Goal: Communication & Community: Answer question/provide support

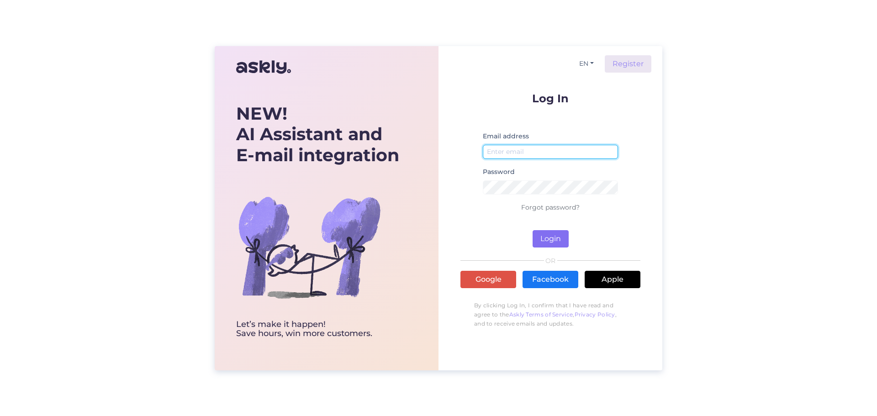
type input "[EMAIL_ADDRESS][DOMAIN_NAME]"
click at [540, 238] on button "Login" at bounding box center [551, 238] width 36 height 17
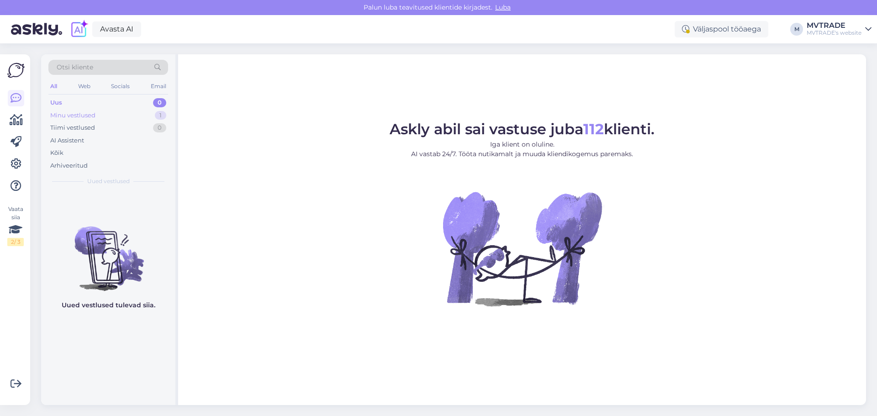
click at [99, 121] on div "Minu vestlused 1" at bounding box center [108, 115] width 120 height 13
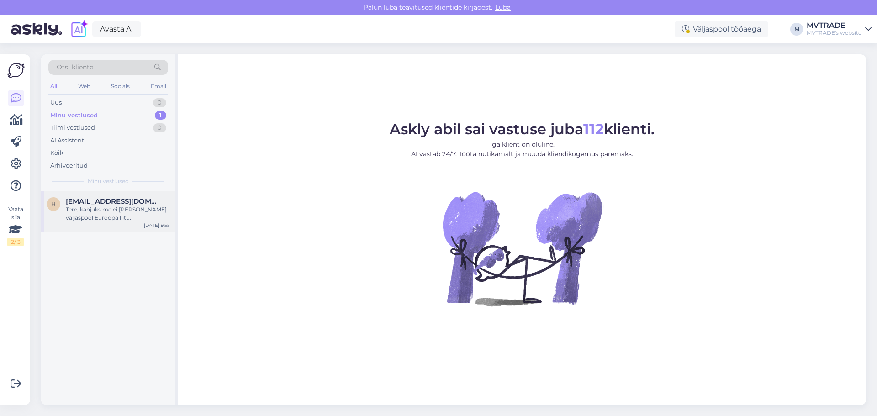
click at [122, 207] on div "Tere, kahjuks me ei [PERSON_NAME] väljaspool Euroopa liitu." at bounding box center [118, 214] width 104 height 16
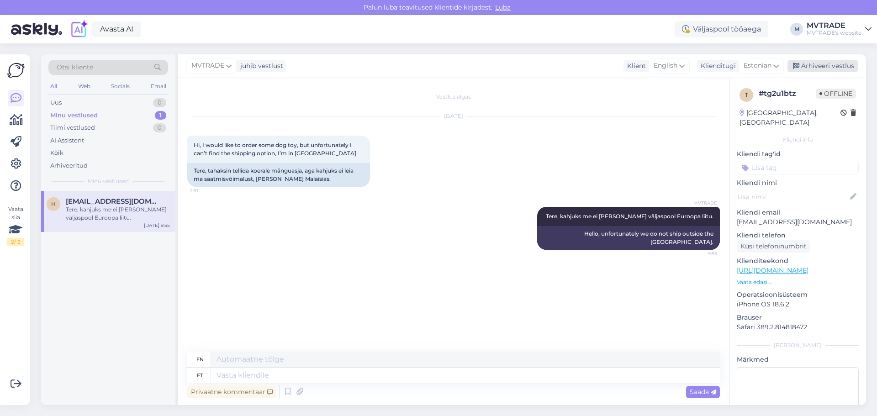
click at [832, 65] on div "Arhiveeri vestlus" at bounding box center [822, 66] width 70 height 12
